Goal: Task Accomplishment & Management: Use online tool/utility

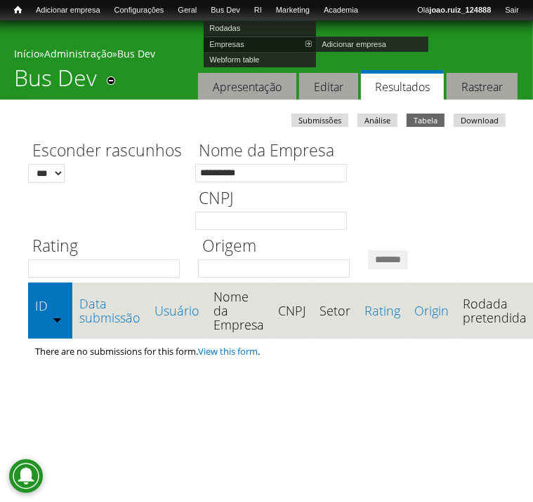
click at [253, 41] on link "Empresas" at bounding box center [259, 43] width 112 height 15
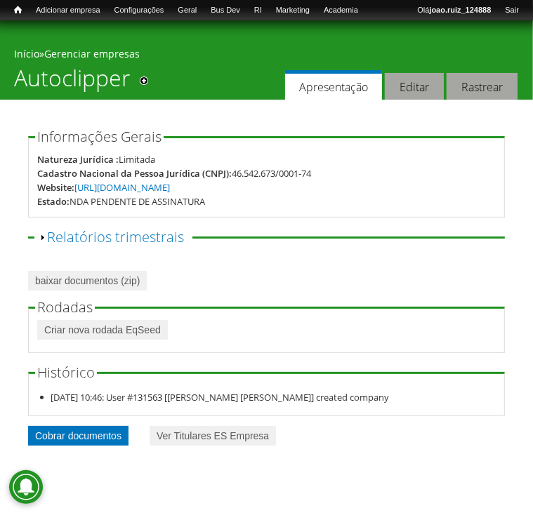
click at [95, 436] on link "Cobrar documentos" at bounding box center [78, 436] width 100 height 20
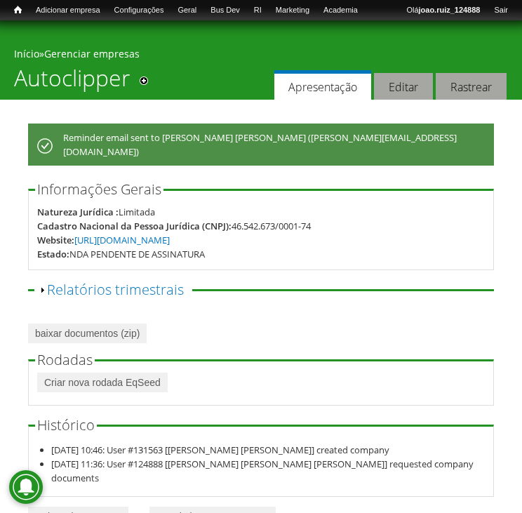
scroll to position [25, 0]
